Goal: Task Accomplishment & Management: Manage account settings

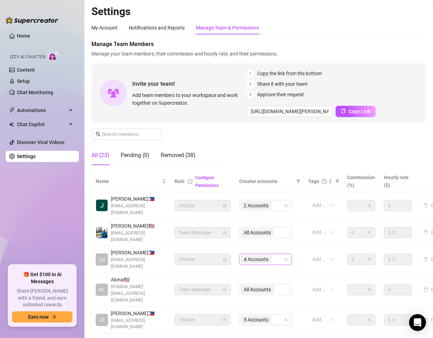
scroll to position [35, 0]
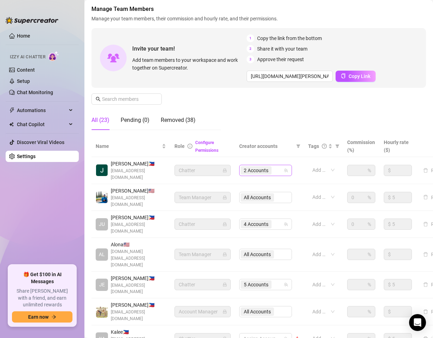
click at [278, 167] on div "2 Accounts" at bounding box center [261, 171] width 43 height 10
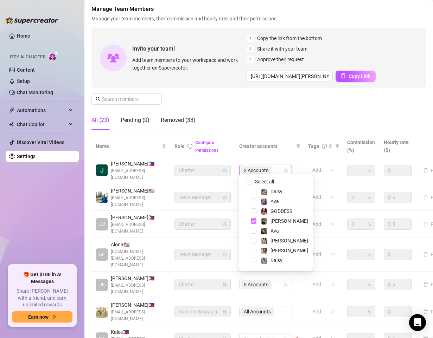
click at [253, 220] on span "Select tree node" at bounding box center [254, 221] width 6 height 6
click at [253, 241] on span "Select tree node" at bounding box center [254, 241] width 6 height 6
click at [255, 210] on span "Select tree node" at bounding box center [254, 211] width 6 height 6
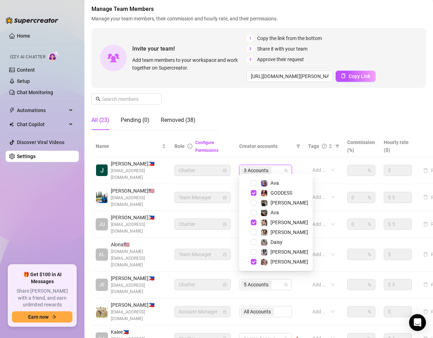
click at [252, 265] on div "[PERSON_NAME]" at bounding box center [276, 262] width 70 height 8
click at [254, 261] on span "Select tree node" at bounding box center [254, 262] width 6 height 6
click at [286, 127] on div "Manage Team Members Manage your team members, their commission and hourly rate,…" at bounding box center [258, 70] width 334 height 131
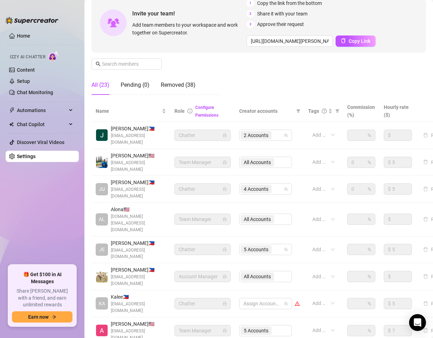
scroll to position [105, 0]
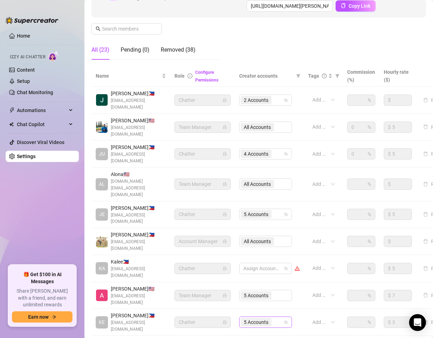
click at [280, 317] on div "5 Accounts" at bounding box center [261, 322] width 43 height 10
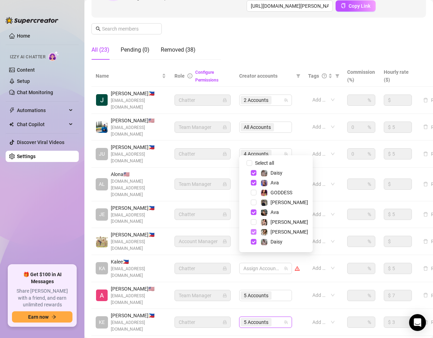
click at [253, 234] on span "Select tree node" at bounding box center [254, 232] width 6 height 6
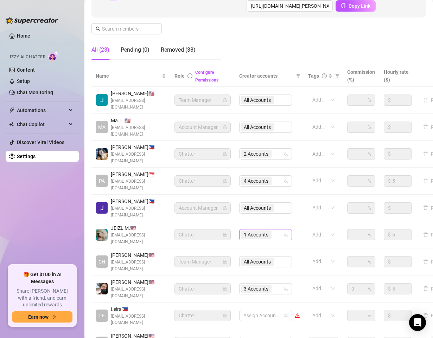
click at [277, 230] on div "1 Accounts" at bounding box center [261, 235] width 43 height 10
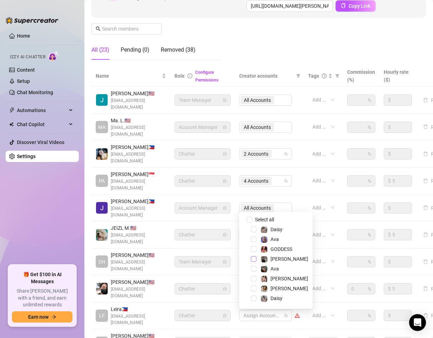
click at [253, 258] on span "Select tree node" at bounding box center [254, 259] width 6 height 6
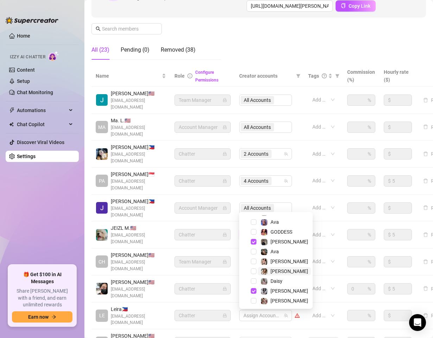
scroll to position [18, 0]
click at [252, 289] on span "Select tree node" at bounding box center [254, 290] width 6 height 6
click at [252, 299] on span "Select tree node" at bounding box center [254, 300] width 6 height 6
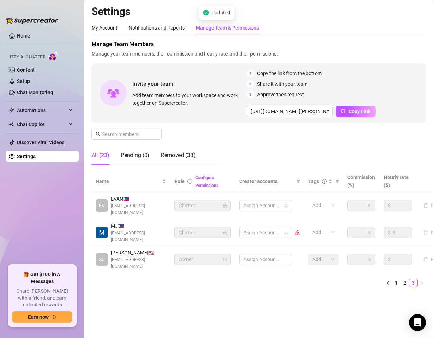
scroll to position [0, 0]
click at [278, 204] on div "2 Accounts" at bounding box center [261, 206] width 43 height 10
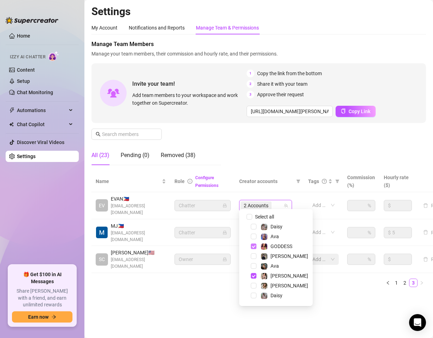
click at [251, 247] on span "Select tree node" at bounding box center [254, 247] width 6 height 6
click at [254, 277] on span "Select tree node" at bounding box center [254, 276] width 6 height 6
click at [252, 287] on span "Select tree node" at bounding box center [254, 286] width 6 height 6
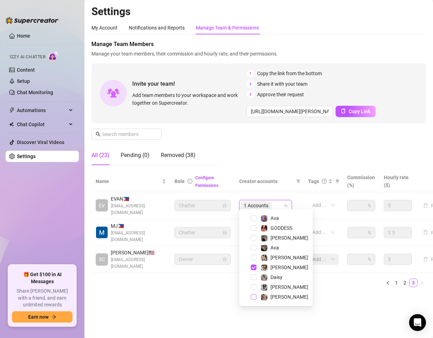
drag, startPoint x: 254, startPoint y: 287, endPoint x: 251, endPoint y: 299, distance: 12.0
click at [254, 287] on span "Select tree node" at bounding box center [254, 287] width 6 height 6
click at [230, 313] on main "Settings My Account Notifications and Reports Manage Team & Permissions Profile…" at bounding box center [258, 169] width 348 height 338
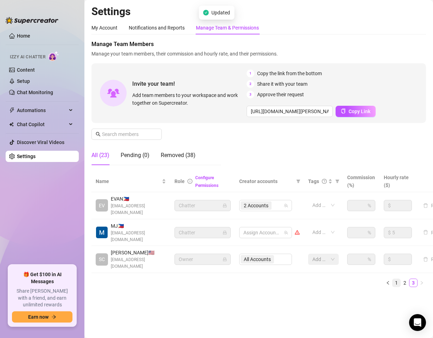
click at [395, 279] on link "1" at bounding box center [396, 283] width 8 height 8
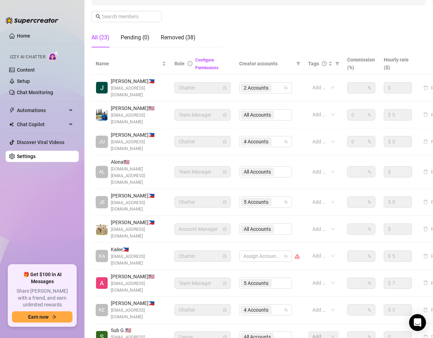
scroll to position [119, 0]
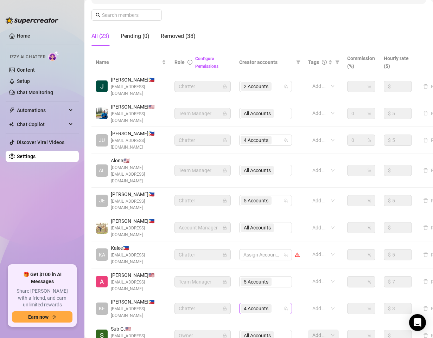
click at [277, 304] on div "4 Accounts" at bounding box center [261, 309] width 43 height 10
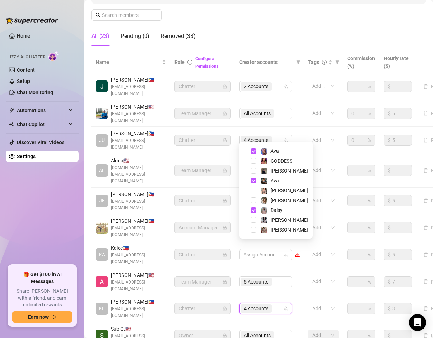
scroll to position [18, 0]
click at [227, 313] on main "Settings My Account Notifications and Reports Manage Team & Permissions Profile…" at bounding box center [258, 140] width 348 height 518
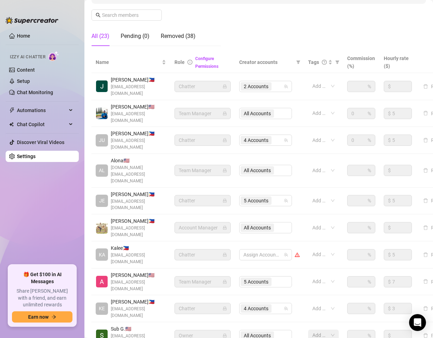
drag, startPoint x: 239, startPoint y: 309, endPoint x: 257, endPoint y: 307, distance: 17.3
click at [245, 307] on div "Settings My Account Notifications and Reports Manage Team & Permissions Profile…" at bounding box center [258, 132] width 334 height 492
click at [53, 215] on ul "Home Izzy AI Chatter Content Setup Chat Monitoring Automations Chat Copilot Dis…" at bounding box center [42, 144] width 73 height 235
